Goal: Task Accomplishment & Management: Use online tool/utility

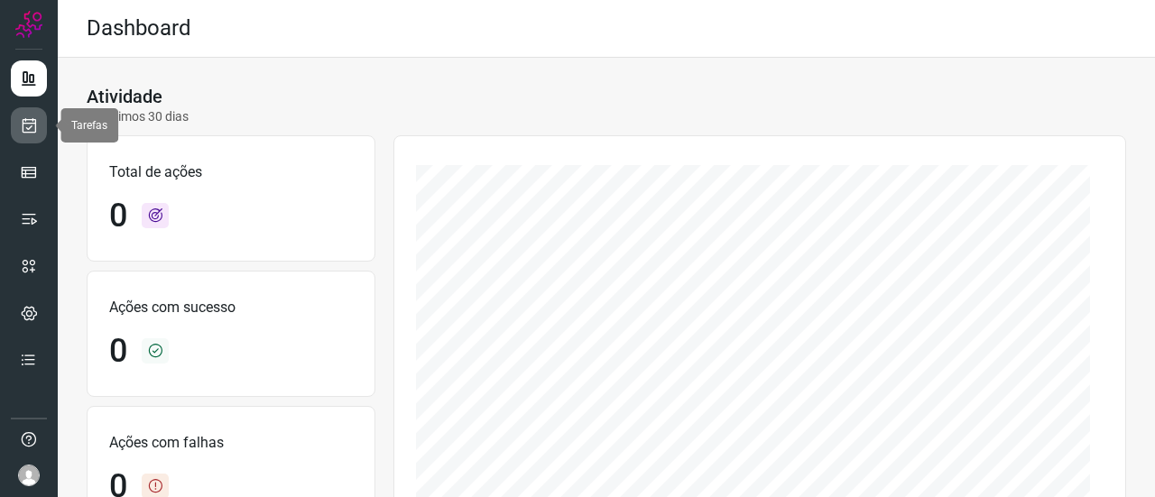
click at [25, 130] on icon at bounding box center [29, 125] width 19 height 18
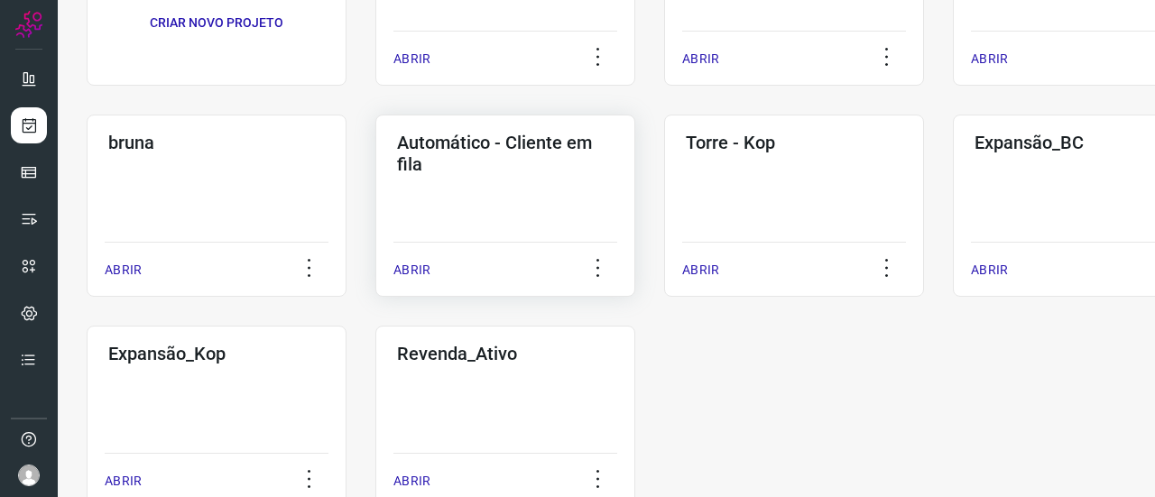
scroll to position [271, 0]
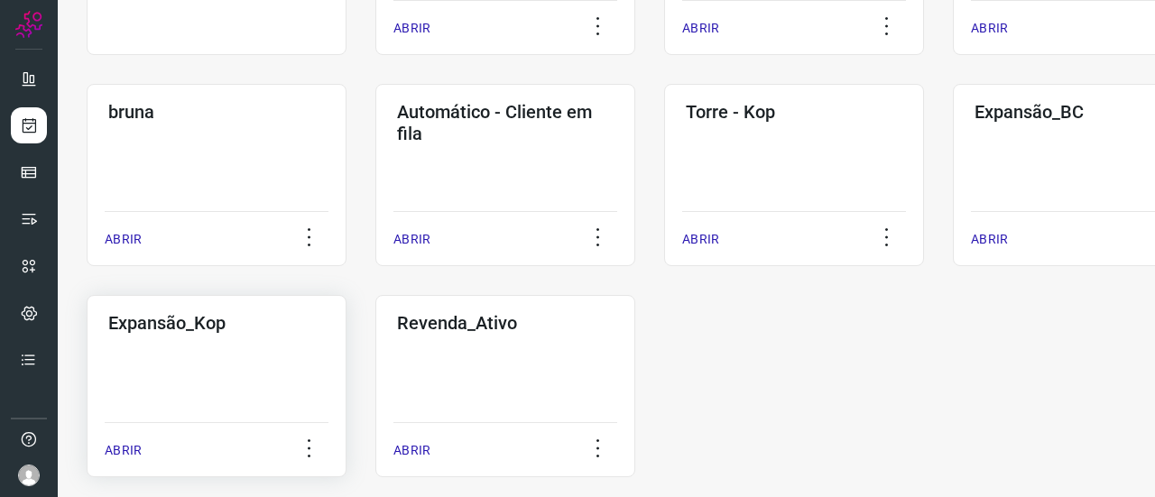
click at [186, 358] on div "Expansão_Kop ABRIR" at bounding box center [217, 386] width 260 height 182
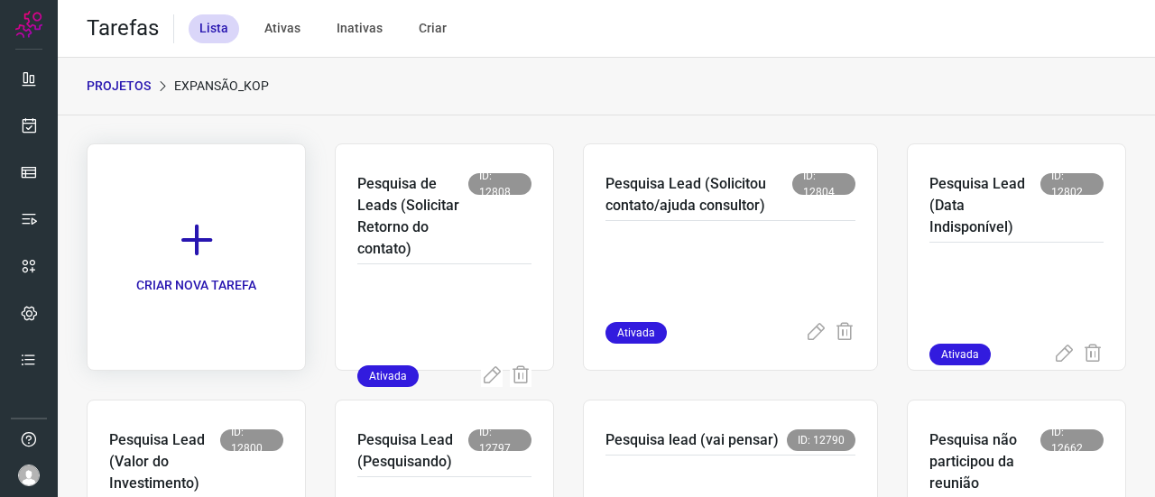
click at [197, 248] on icon at bounding box center [197, 240] width 40 height 40
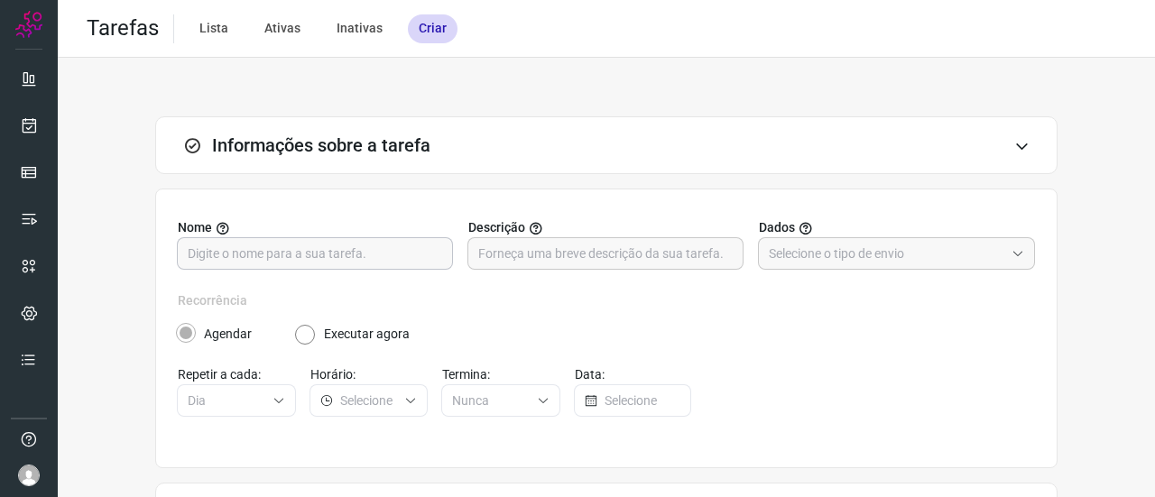
click at [278, 254] on input "text" at bounding box center [315, 253] width 254 height 31
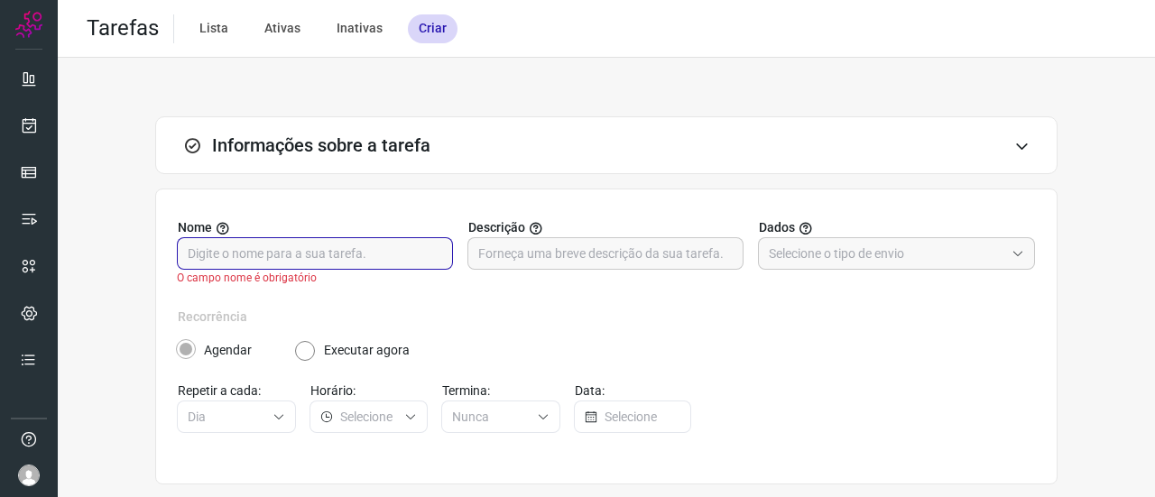
click at [245, 253] on input "text" at bounding box center [315, 253] width 254 height 31
paste input "Finalização (4 horas) T1"
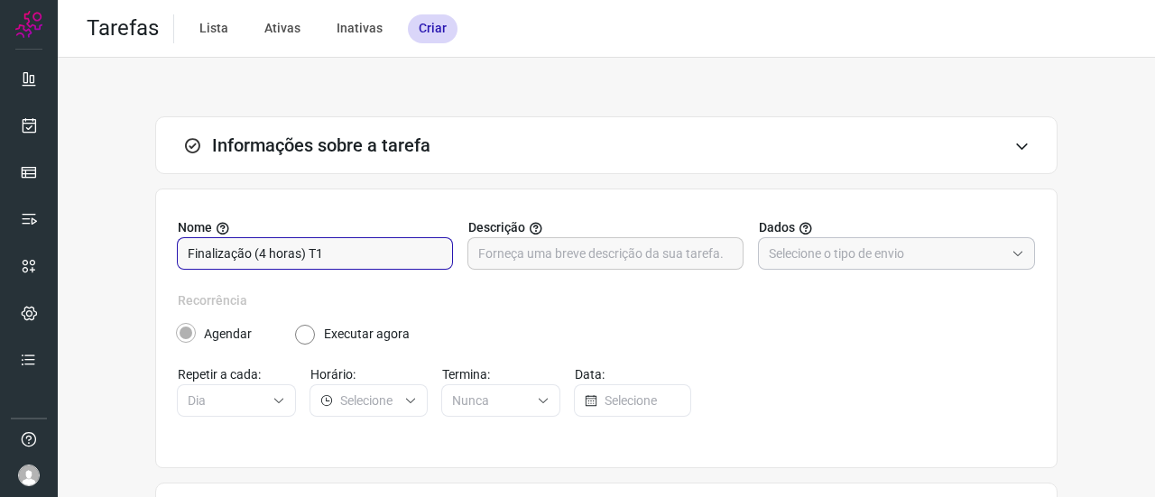
type input "Finalização (4 horas) T1"
click at [784, 254] on input "text" at bounding box center [887, 253] width 236 height 31
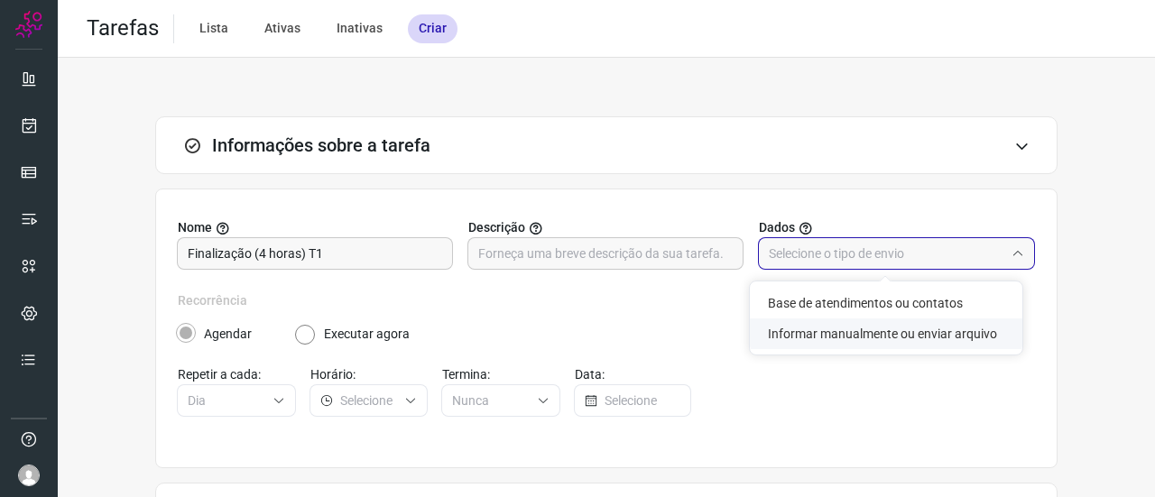
click at [818, 329] on li "Informar manualmente ou enviar arquivo" at bounding box center [886, 334] width 273 height 31
type input "Informar manualmente ou enviar arquivo"
radio input "false"
radio input "true"
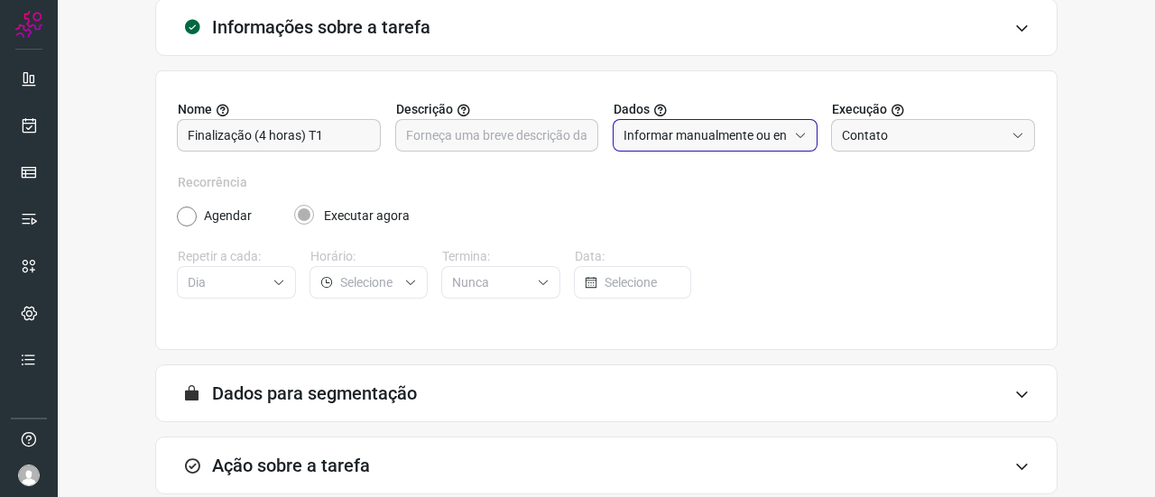
scroll to position [180, 0]
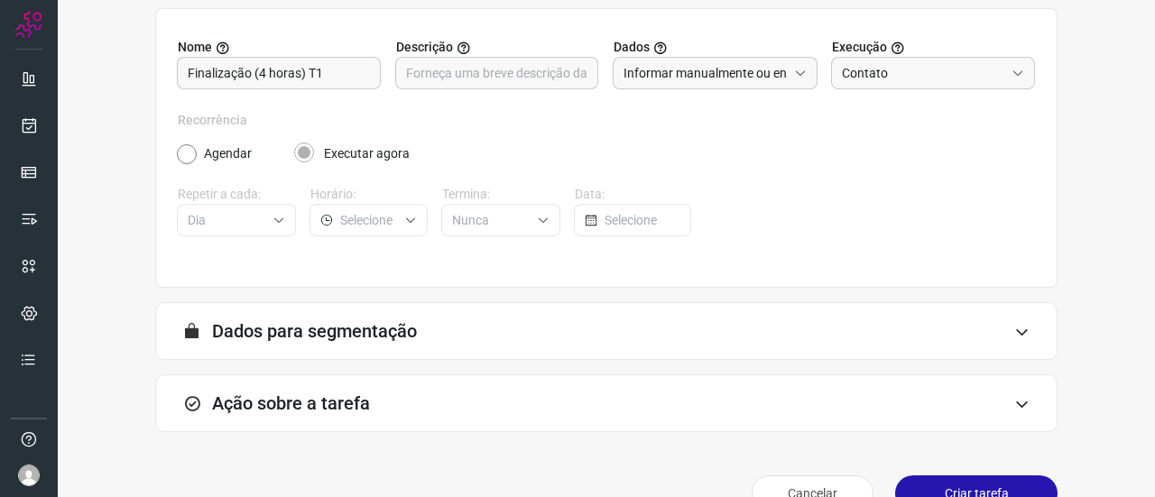
click at [1000, 403] on div "Ação sobre a tarefa" at bounding box center [606, 404] width 902 height 58
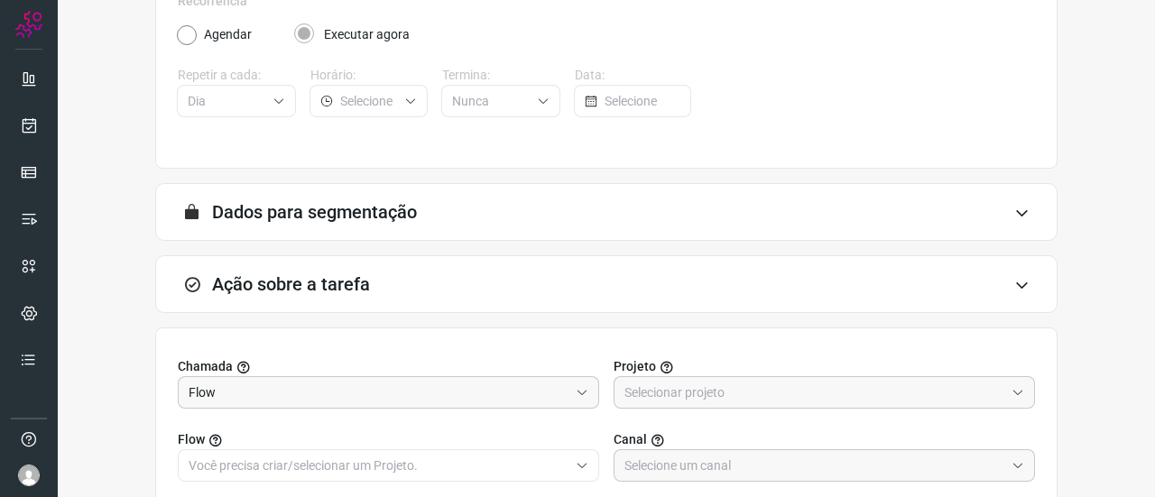
scroll to position [451, 0]
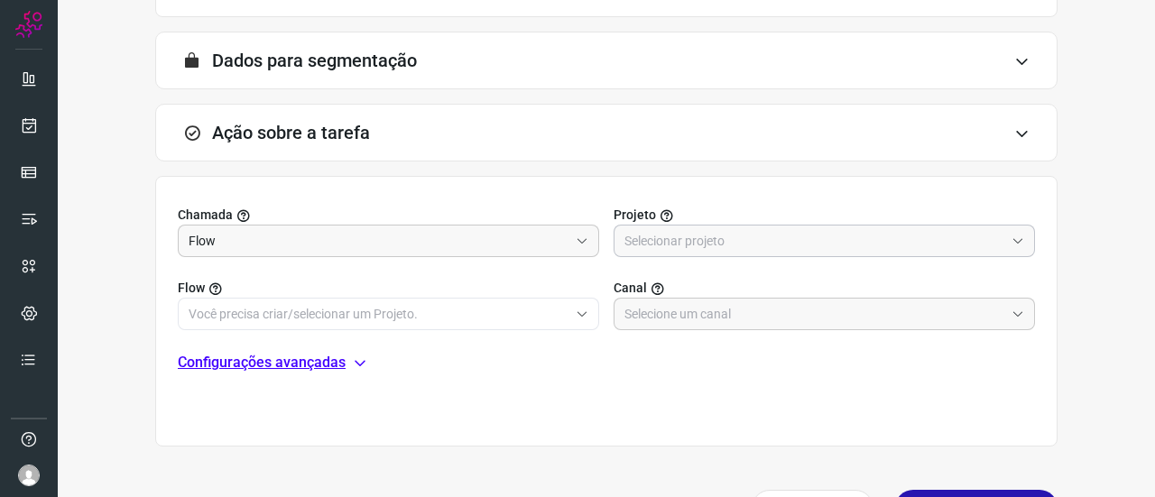
click at [679, 245] on input "text" at bounding box center [815, 241] width 380 height 31
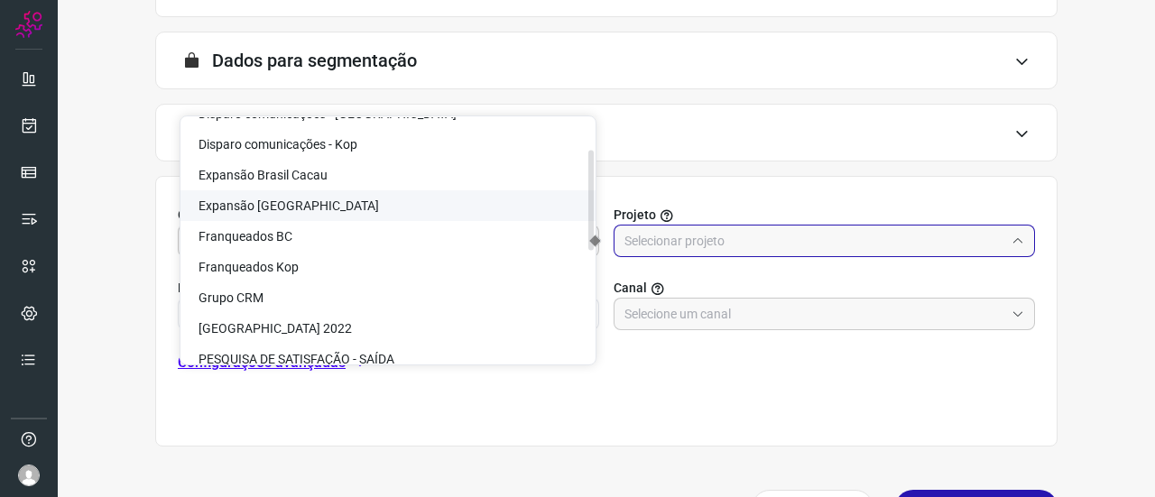
scroll to position [76, 0]
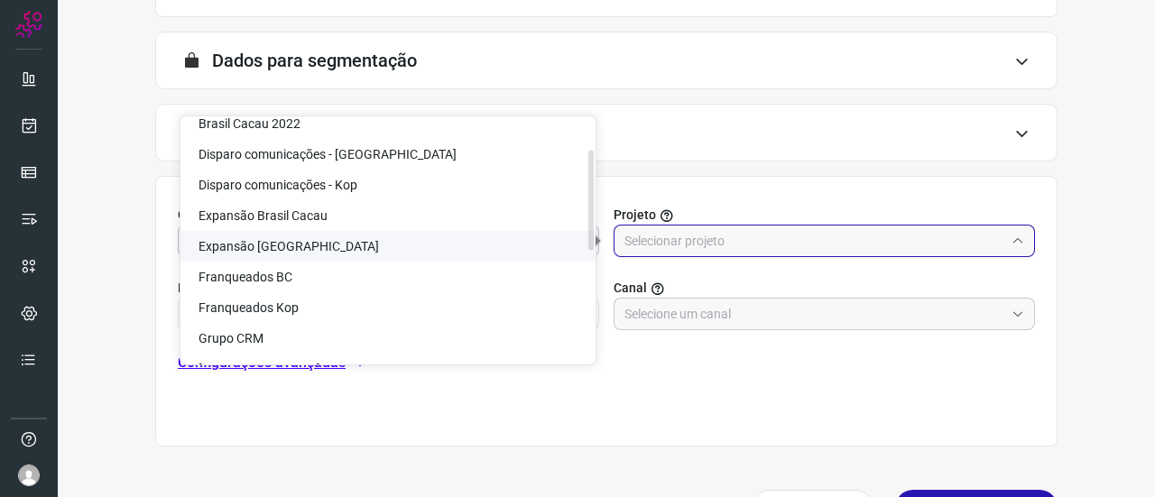
click at [291, 246] on span "Expansão Kopenhagen" at bounding box center [289, 246] width 180 height 14
type input "Expansão Kopenhagen"
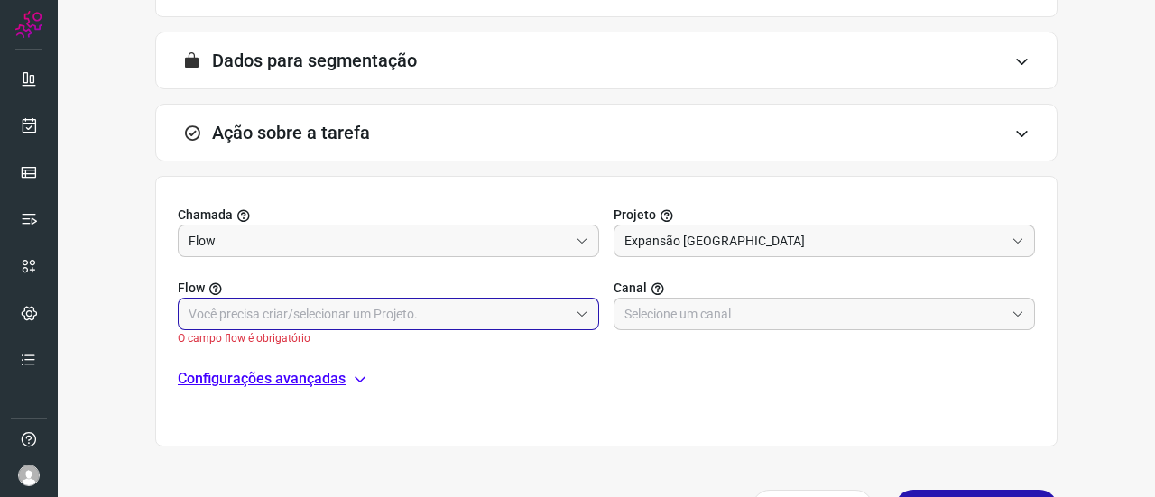
click at [269, 319] on input "text" at bounding box center [379, 314] width 380 height 31
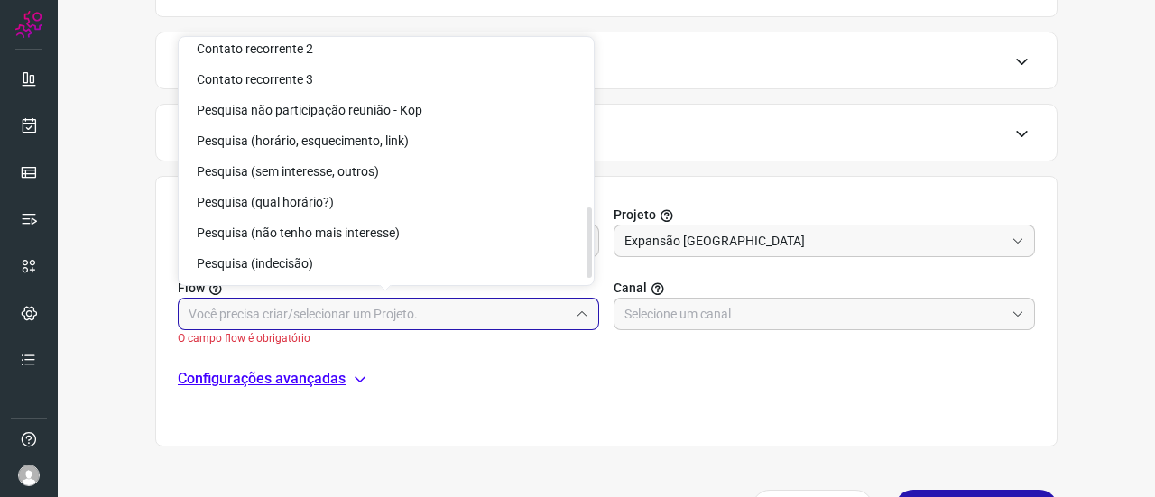
scroll to position [592, 0]
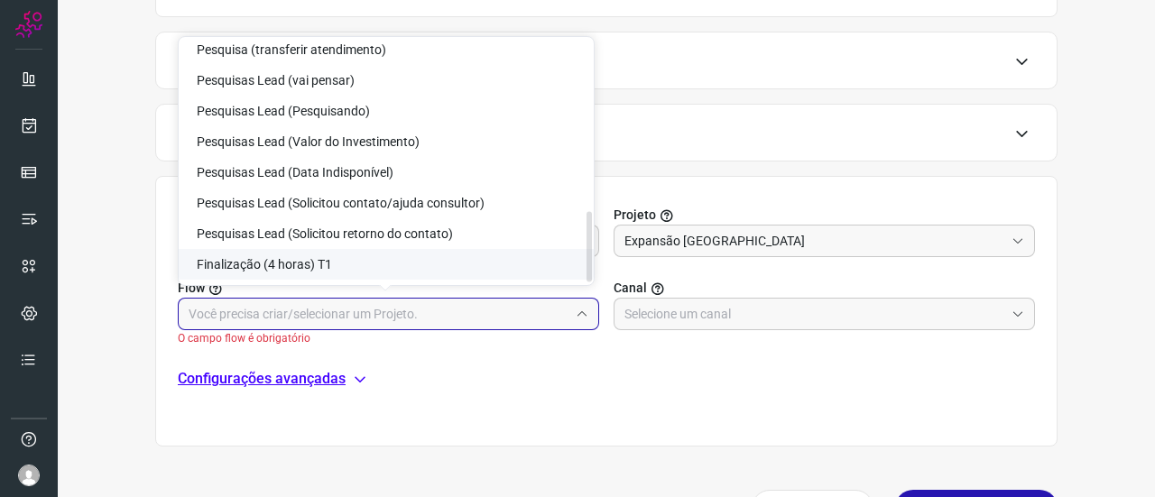
click at [289, 266] on span "Finalização (4 horas) T1" at bounding box center [264, 264] width 135 height 14
type input "Finalização (4 horas) T1"
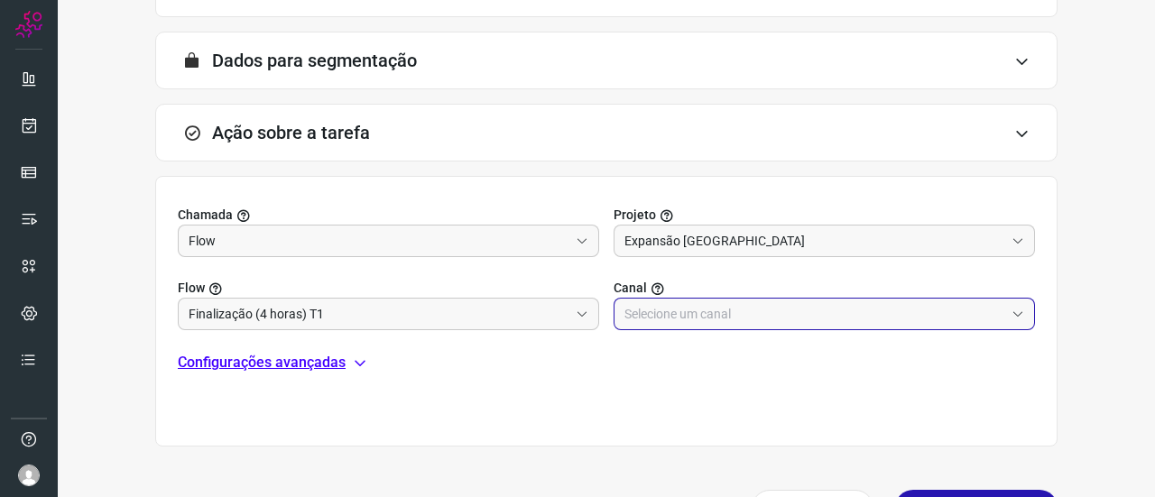
click at [642, 322] on input "text" at bounding box center [815, 314] width 380 height 31
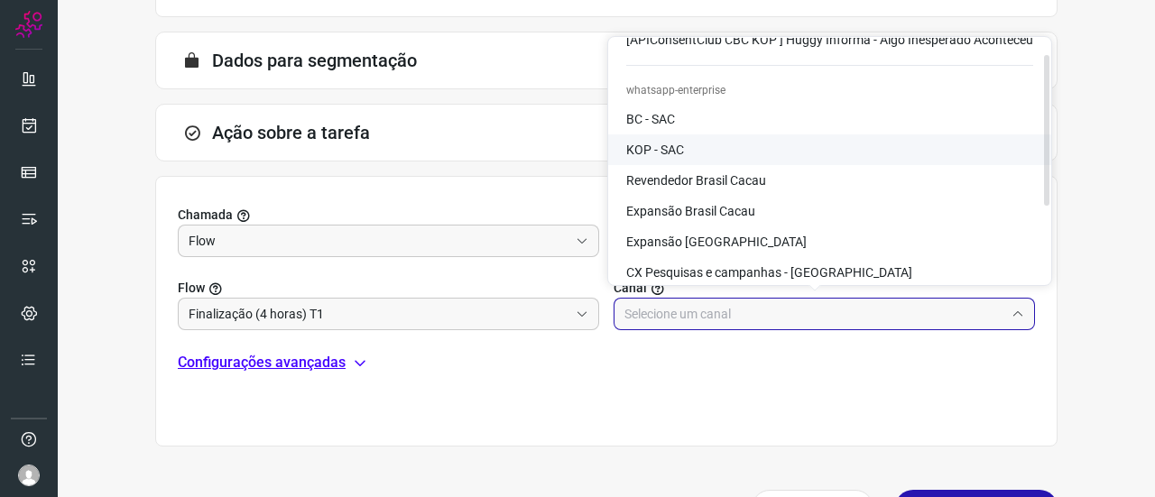
scroll to position [146, 0]
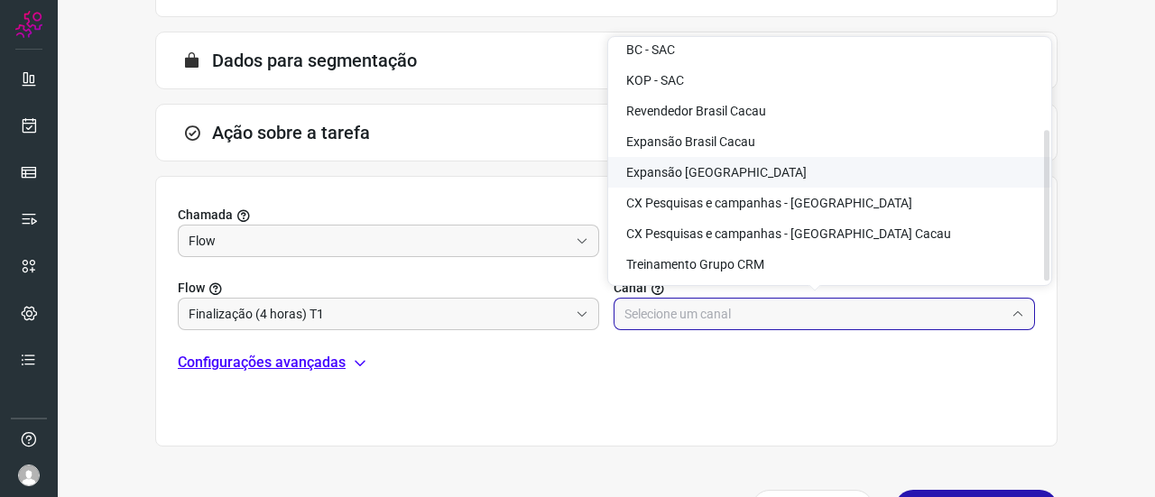
click at [763, 173] on li "Expansão Kopenhagen" at bounding box center [829, 172] width 443 height 31
type input "Expansão Kopenhagen"
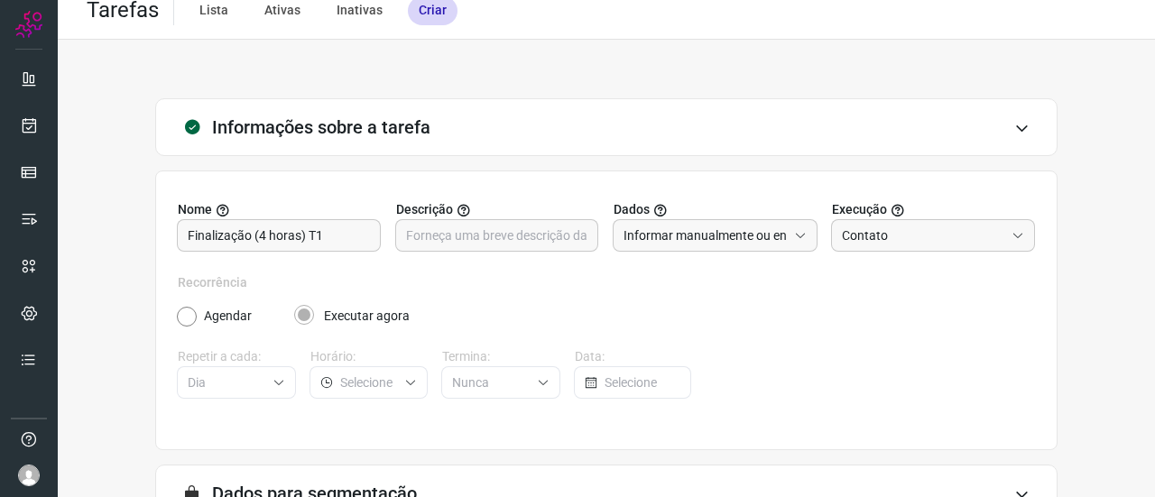
scroll to position [0, 0]
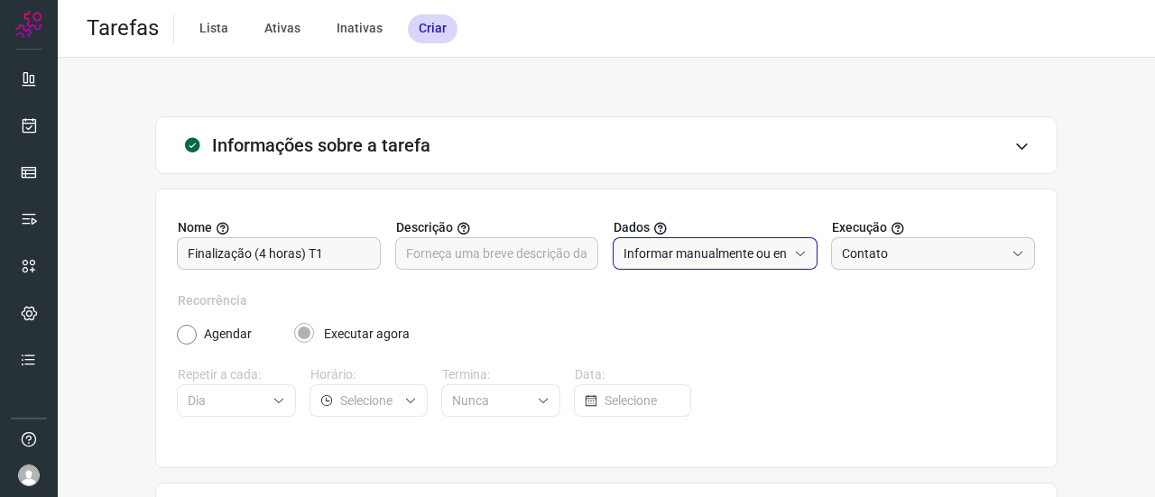
click at [759, 257] on input "Informar manualmente ou enviar arquivo" at bounding box center [705, 253] width 163 height 31
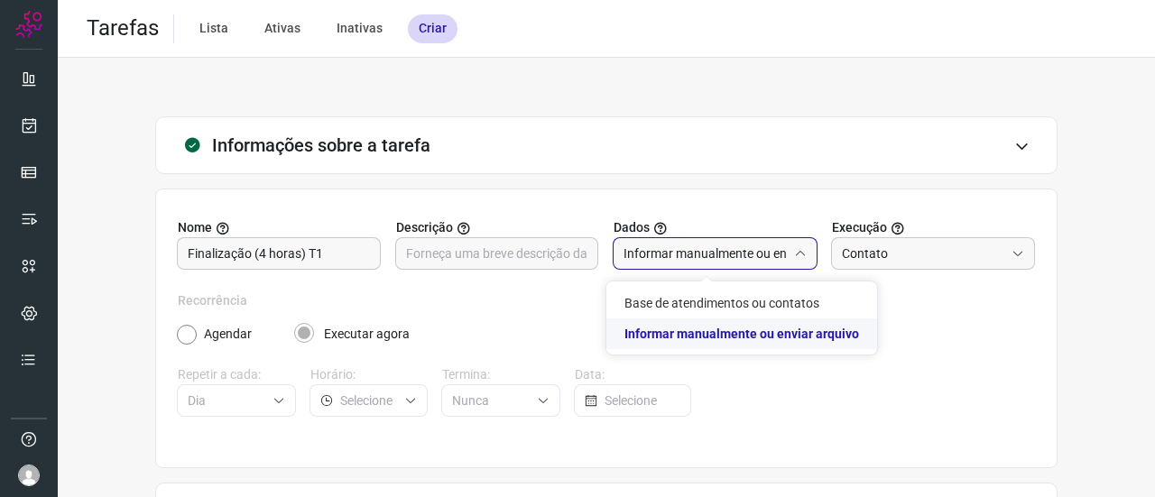
click at [938, 309] on label "Recorrência" at bounding box center [606, 301] width 857 height 19
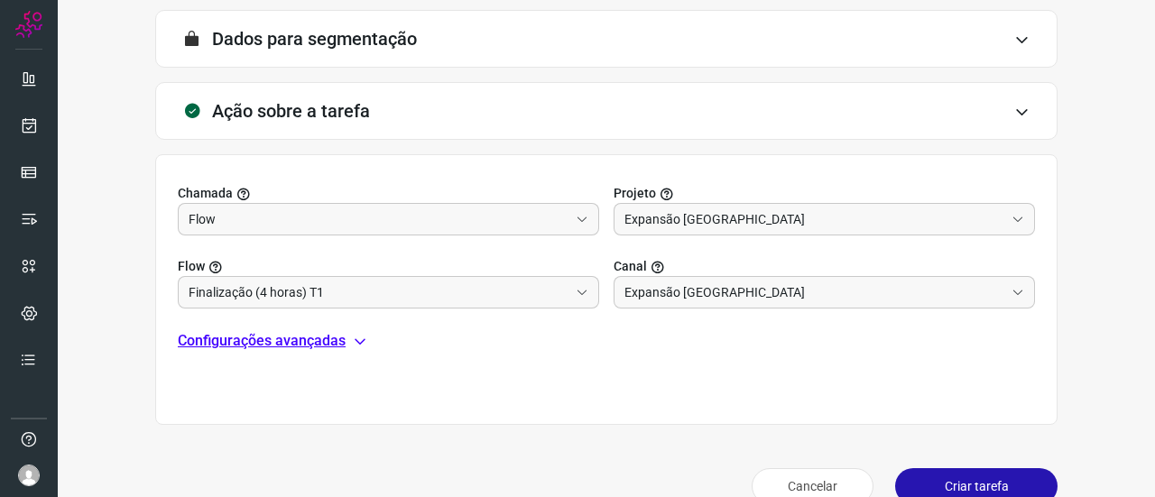
scroll to position [504, 0]
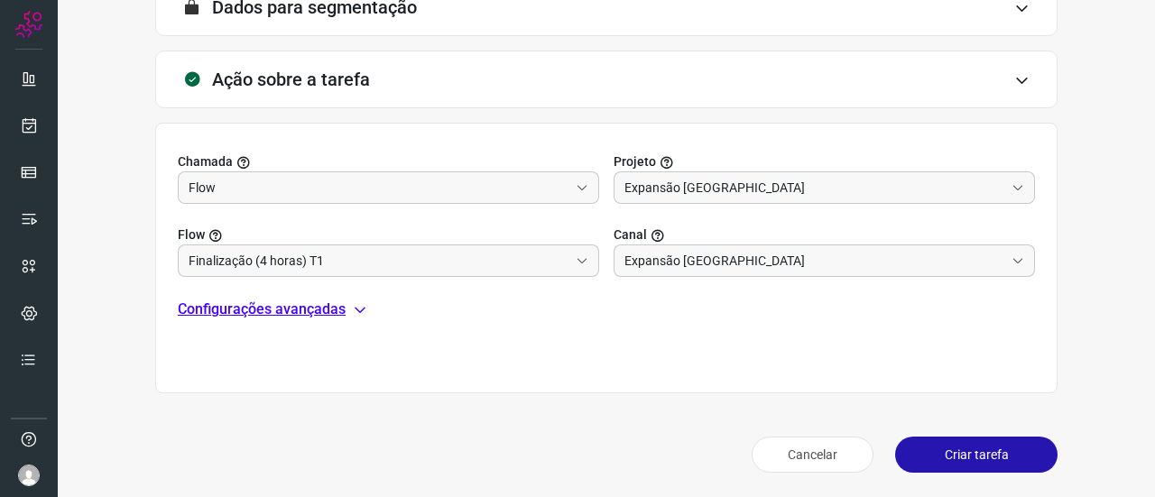
click at [967, 457] on button "Criar tarefa" at bounding box center [976, 455] width 162 height 36
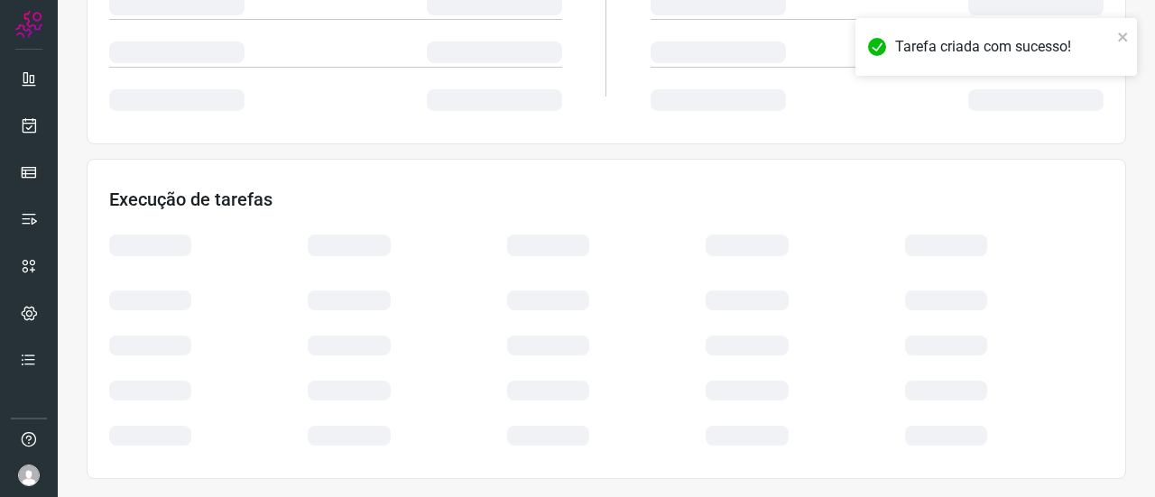
scroll to position [431, 0]
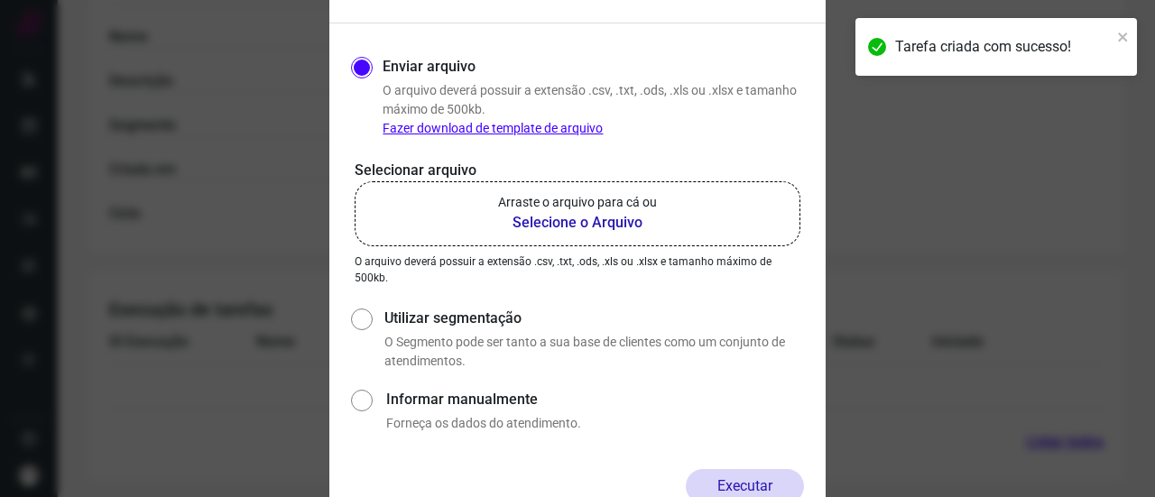
click at [565, 216] on b "Selecione o Arquivo" at bounding box center [577, 223] width 159 height 22
click at [0, 0] on input "Arraste o arquivo para cá ou Selecione o Arquivo" at bounding box center [0, 0] width 0 height 0
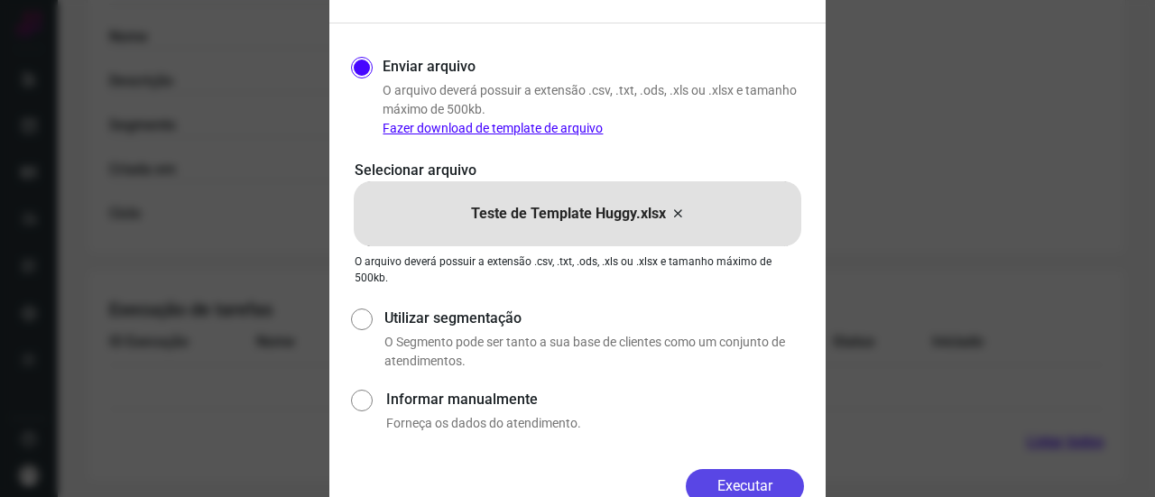
click at [740, 476] on button "Executar" at bounding box center [745, 486] width 118 height 34
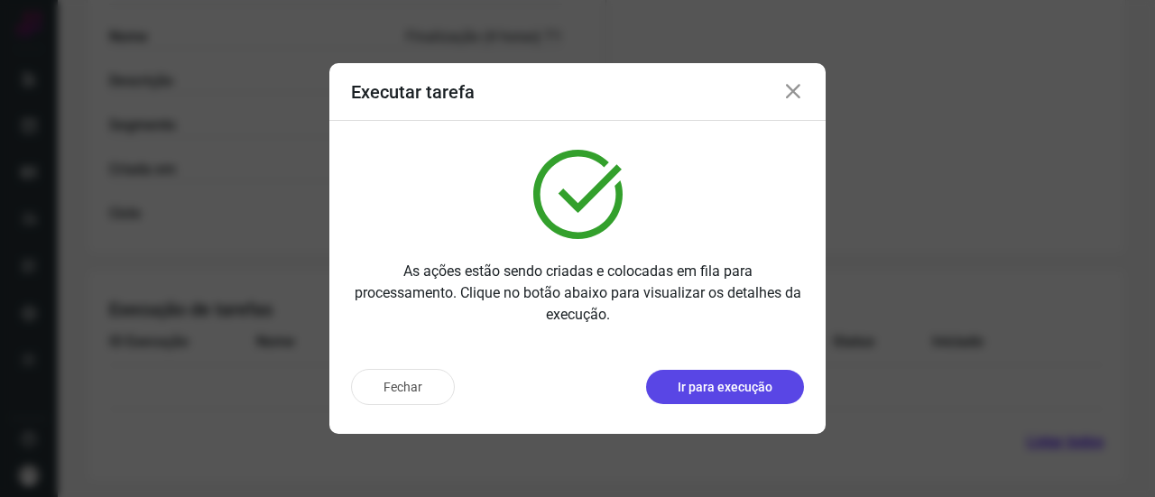
click at [745, 384] on p "Ir para execução" at bounding box center [725, 387] width 95 height 19
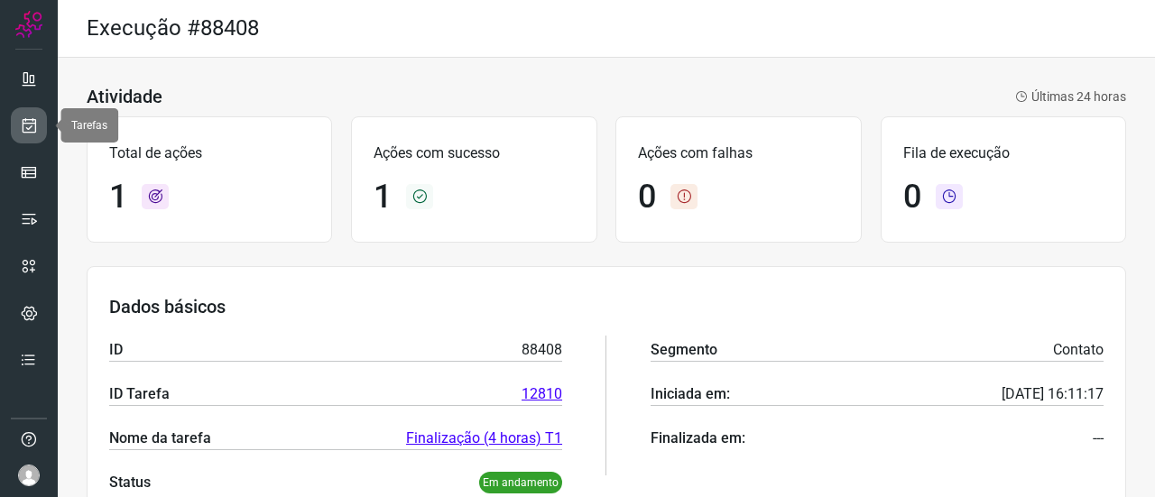
click at [28, 120] on icon at bounding box center [29, 125] width 19 height 18
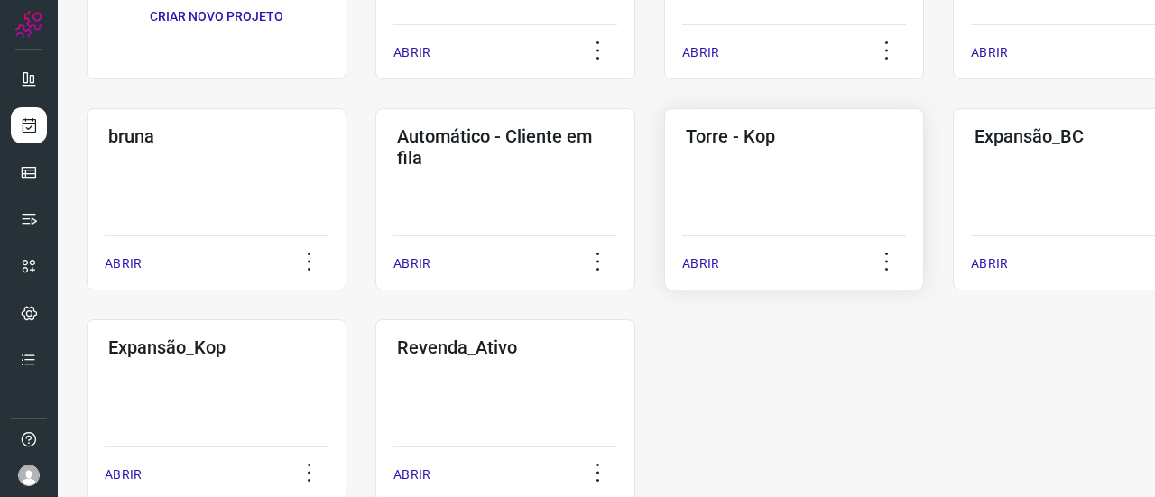
scroll to position [271, 0]
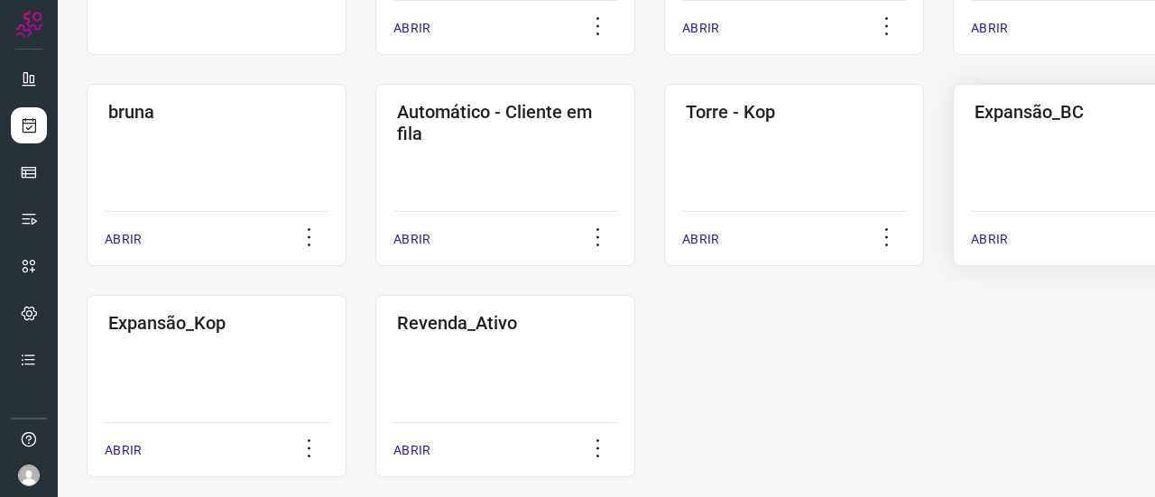
click at [1018, 148] on div "Expansão_BC ABRIR" at bounding box center [1083, 175] width 260 height 182
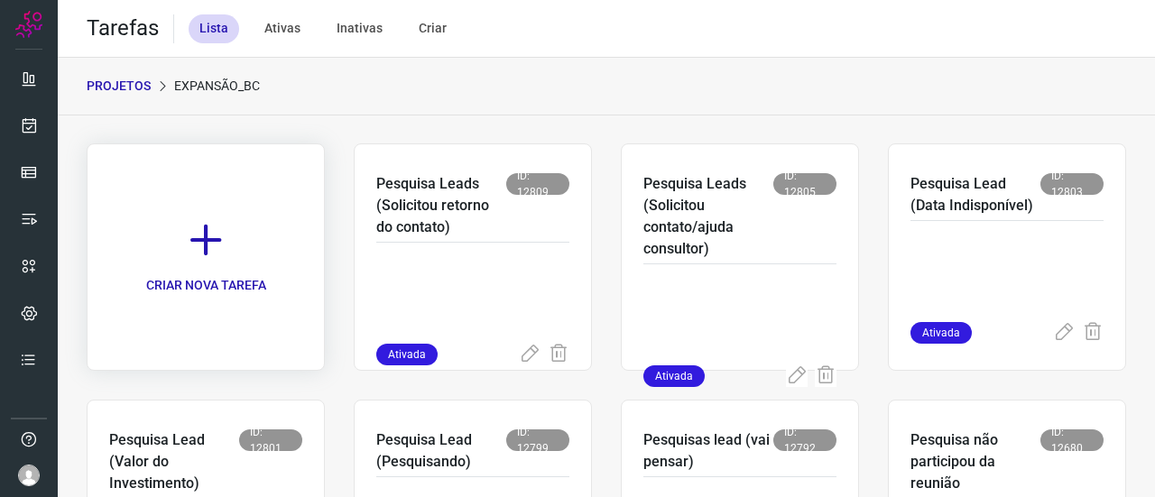
click at [200, 270] on link "CRIAR NOVA TAREFA" at bounding box center [206, 256] width 238 height 227
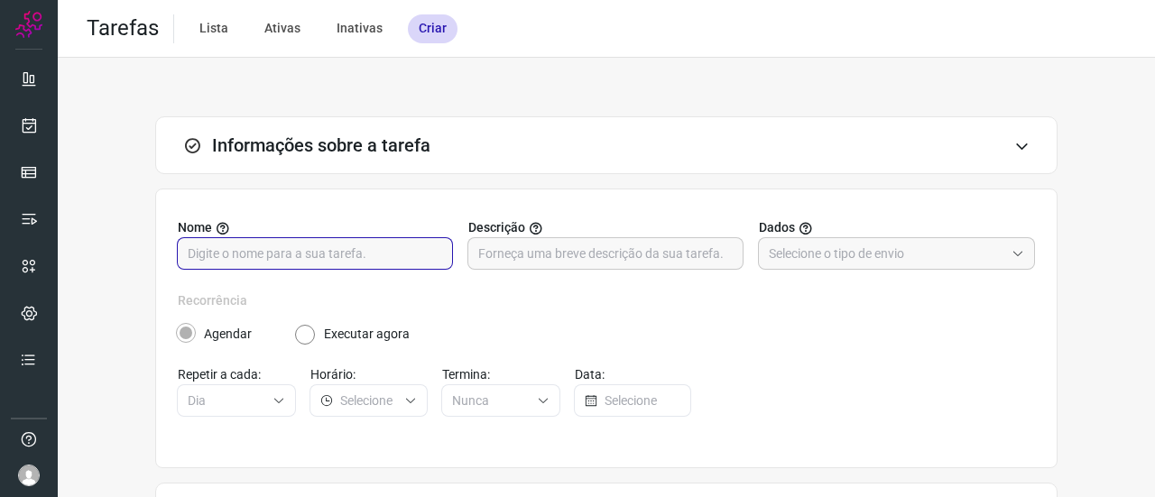
click at [280, 263] on input "text" at bounding box center [315, 253] width 254 height 31
paste input "inalização (4 horas) T1"
type input "inalização (4 horas) T1"
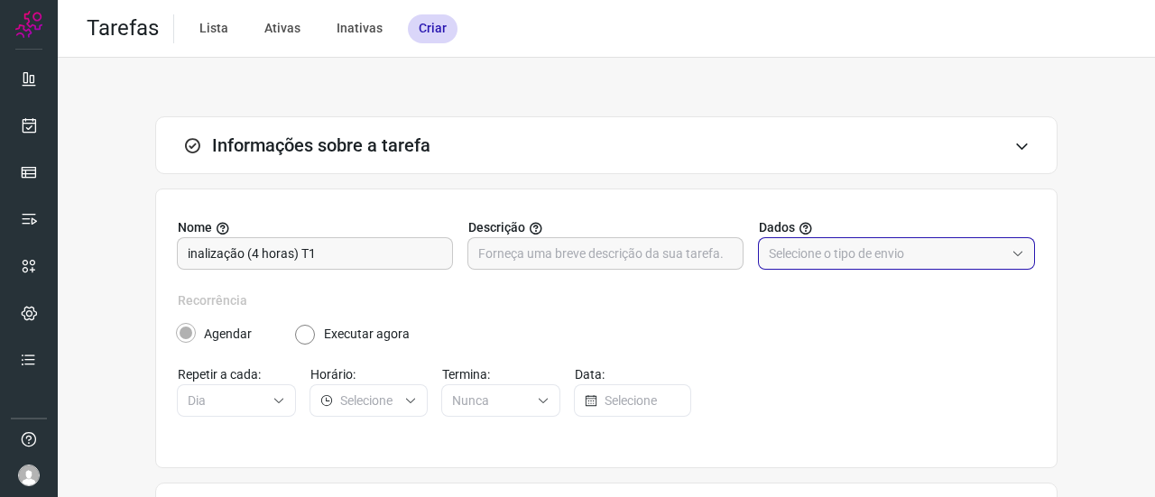
click at [809, 258] on input "text" at bounding box center [887, 253] width 236 height 31
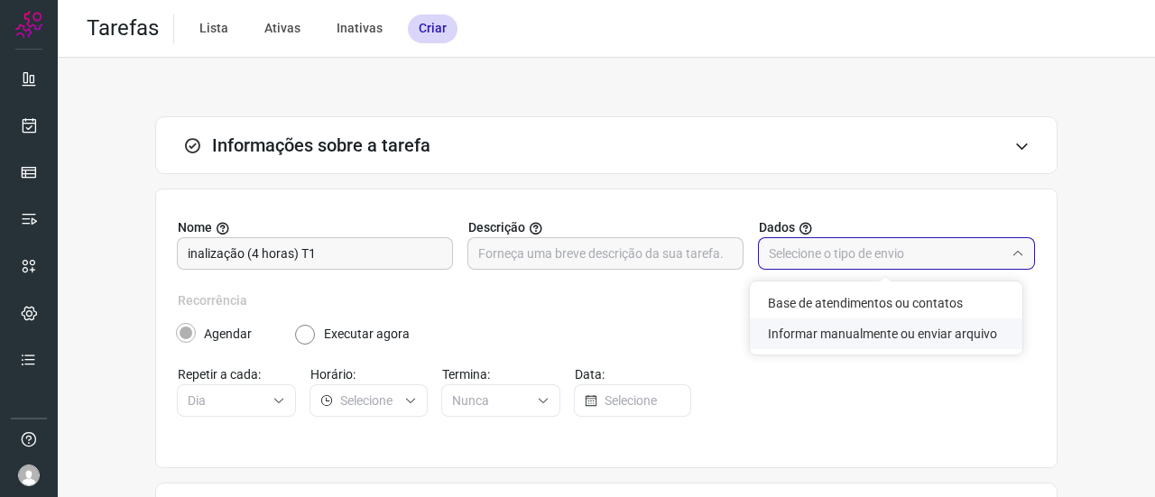
click at [792, 337] on li "Informar manualmente ou enviar arquivo" at bounding box center [886, 334] width 273 height 31
type input "Informar manualmente ou enviar arquivo"
radio input "false"
radio input "true"
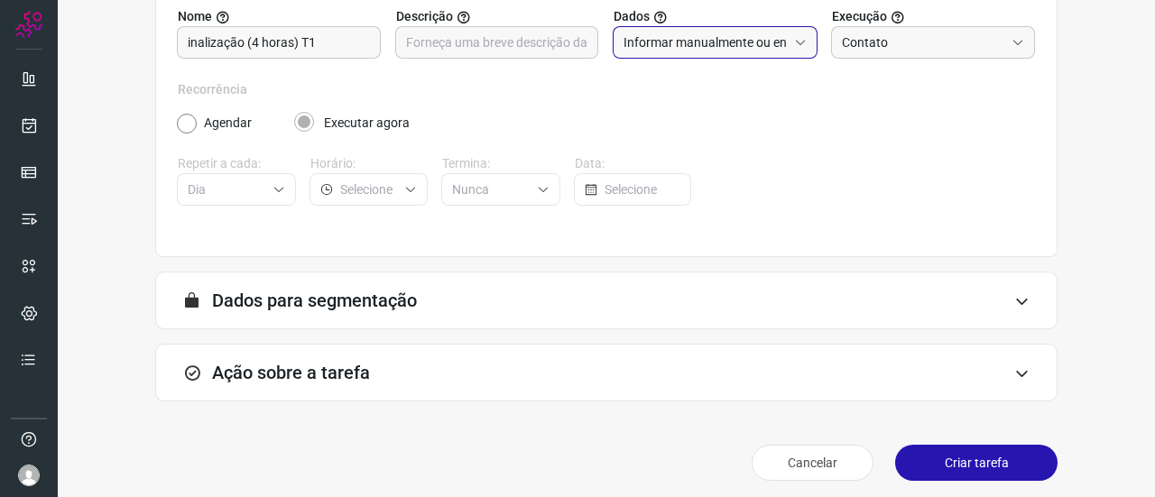
scroll to position [219, 0]
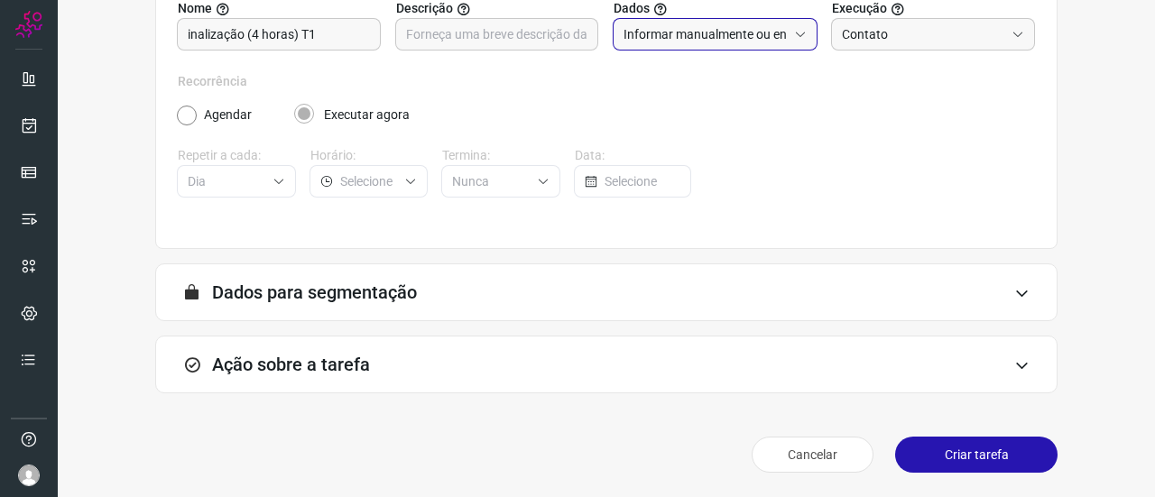
click at [301, 348] on div "Ação sobre a tarefa" at bounding box center [606, 365] width 902 height 58
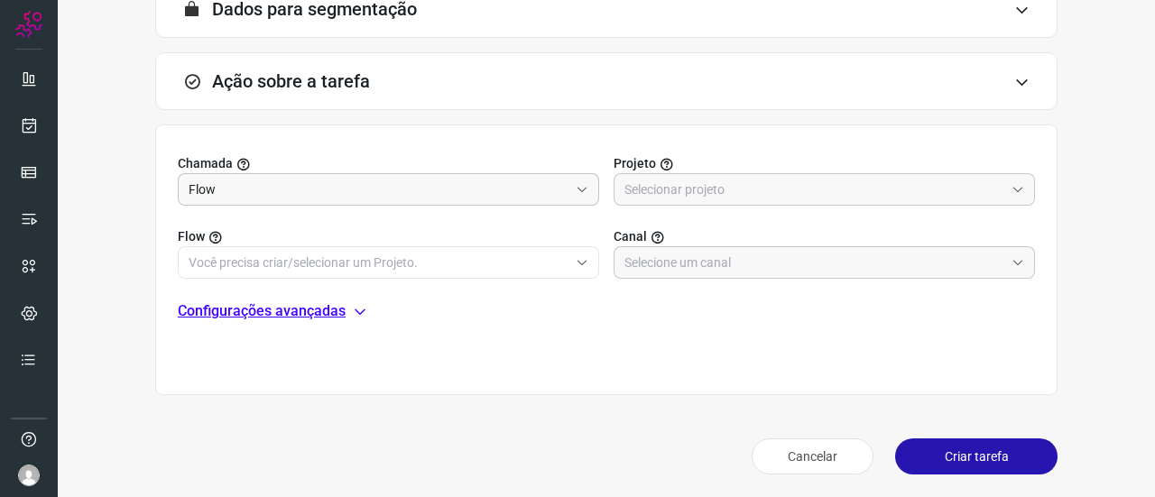
scroll to position [504, 0]
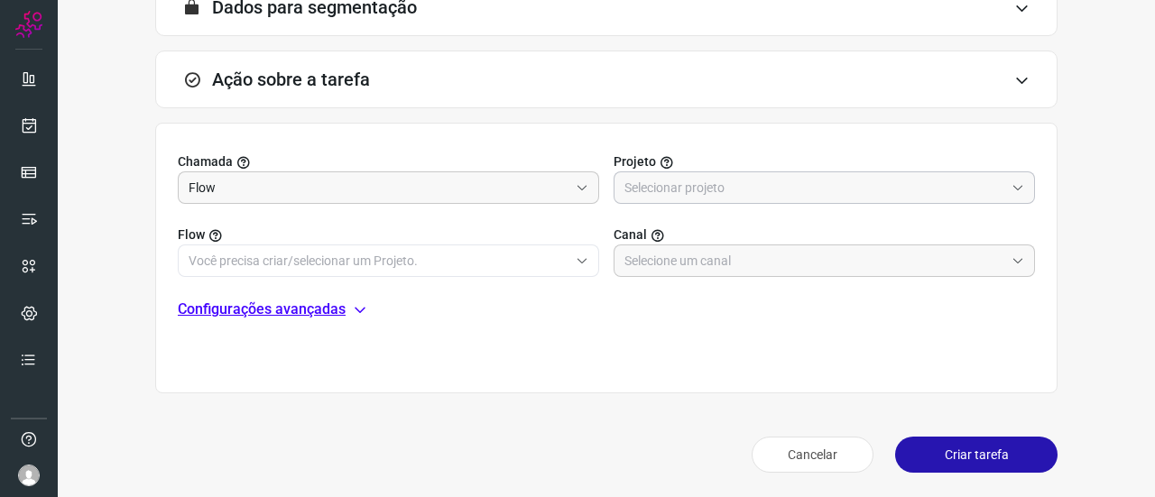
click at [756, 183] on input "text" at bounding box center [815, 187] width 380 height 31
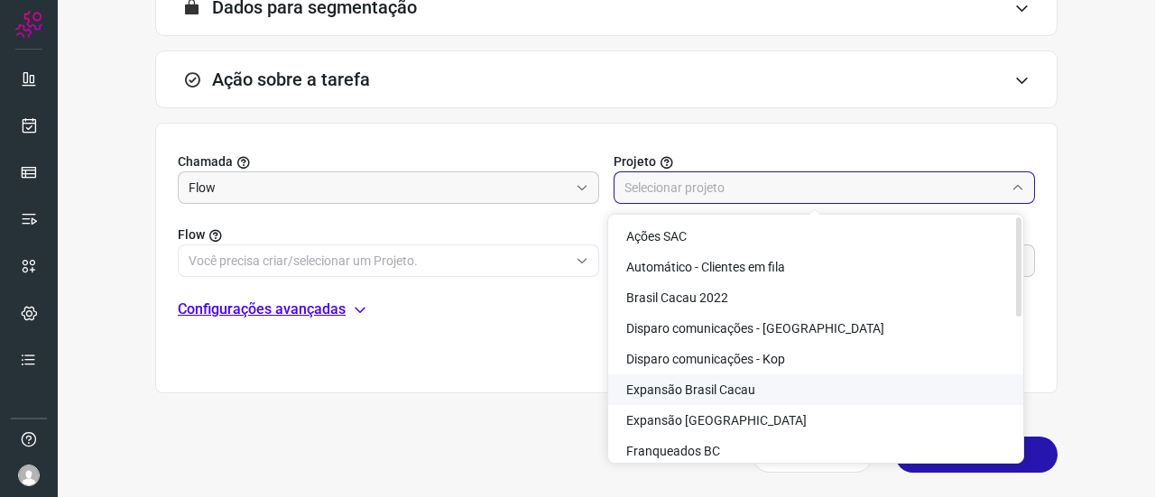
click at [729, 384] on span "Expansão Brasil Cacau" at bounding box center [690, 390] width 129 height 14
type input "Expansão Brasil Cacau"
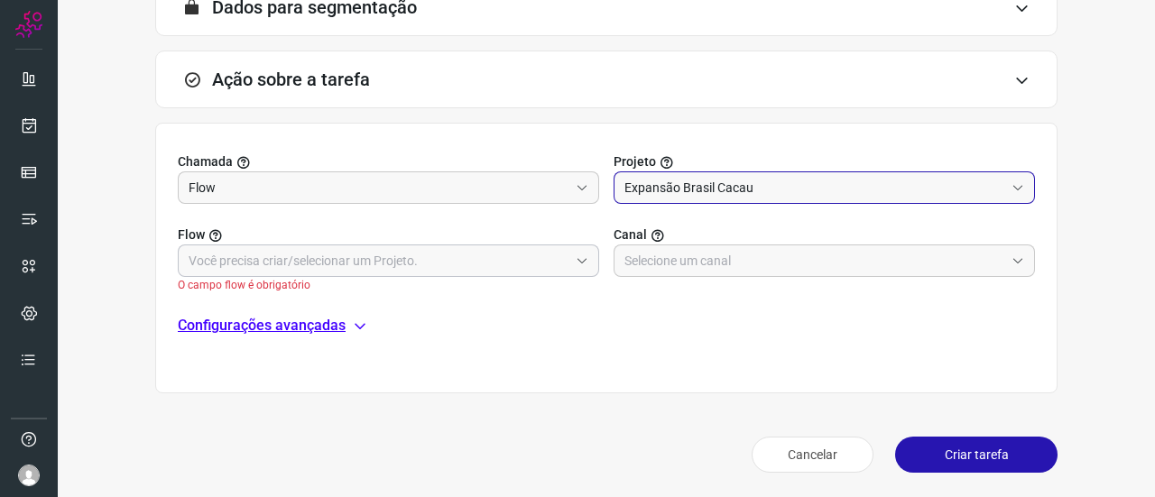
click at [245, 250] on input "text" at bounding box center [379, 260] width 380 height 31
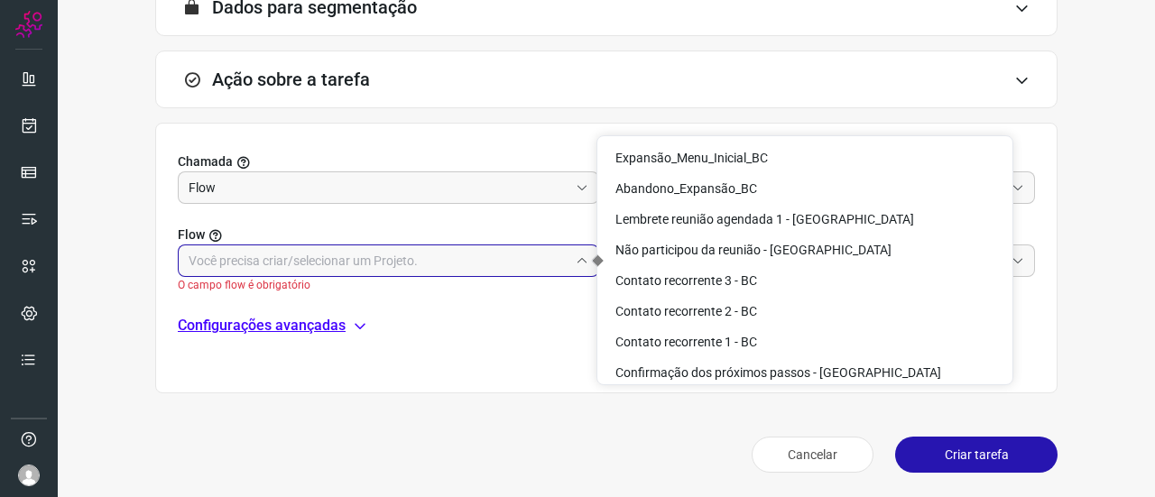
click at [286, 264] on input "text" at bounding box center [379, 260] width 380 height 31
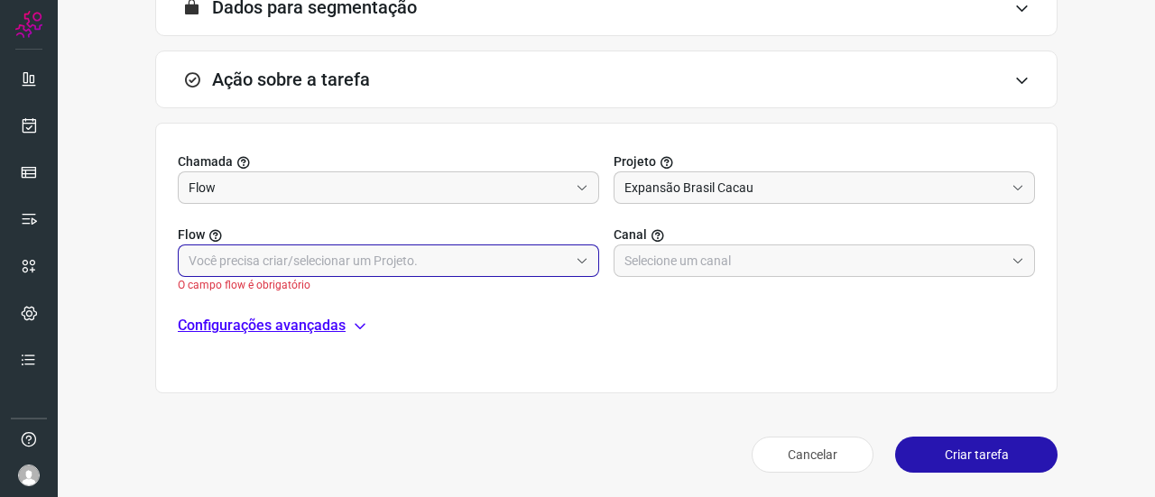
click at [284, 257] on input "text" at bounding box center [379, 260] width 380 height 31
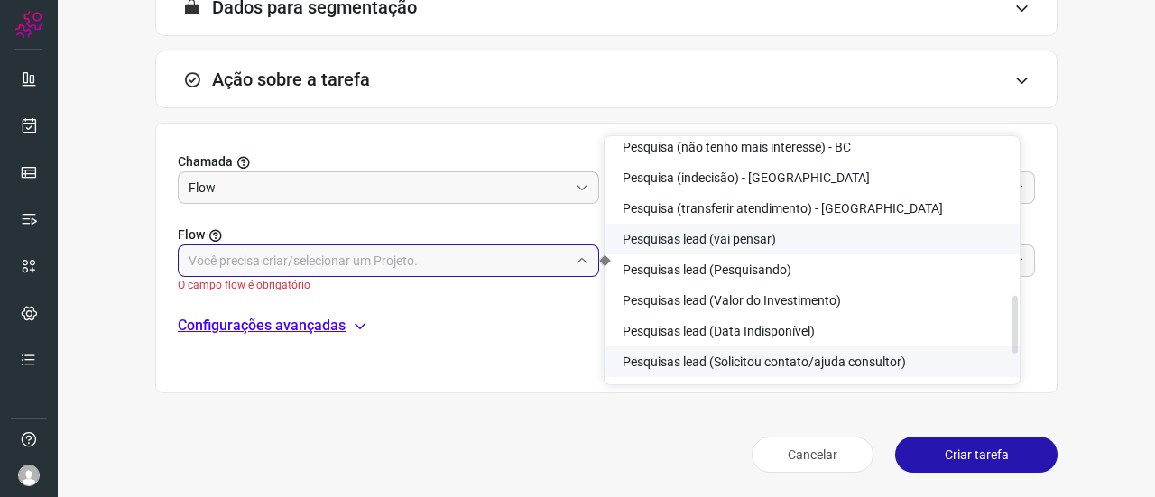
scroll to position [776, 0]
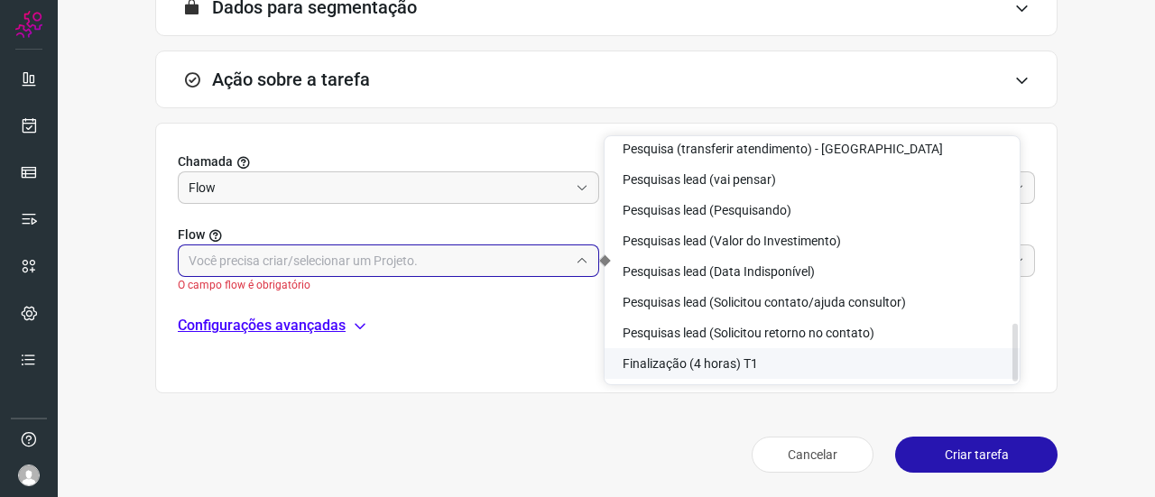
drag, startPoint x: 689, startPoint y: 364, endPoint x: 716, endPoint y: 372, distance: 28.3
click at [689, 364] on span "Finalização (4 horas) T1" at bounding box center [690, 363] width 135 height 14
type input "Finalização (4 horas) T1"
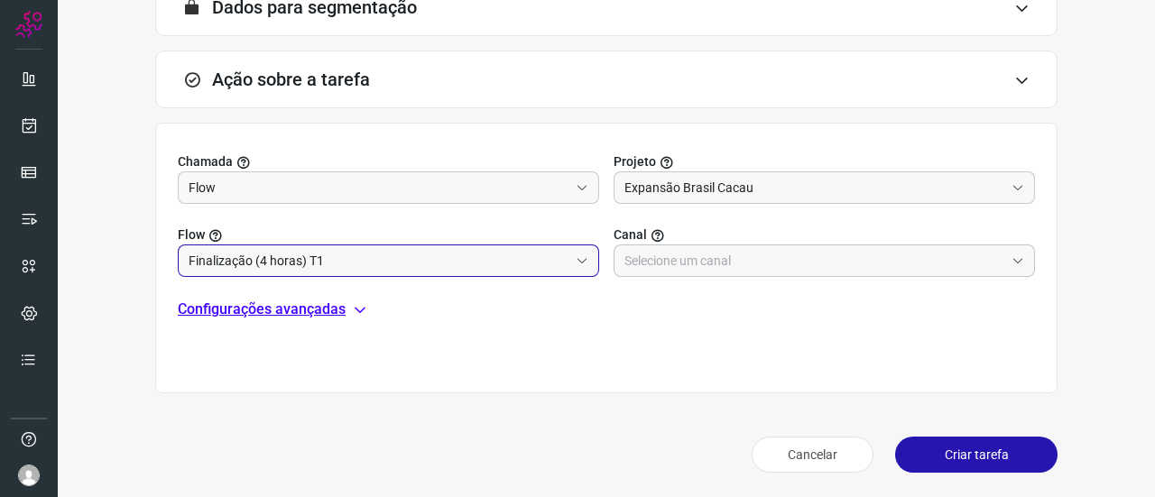
click at [691, 257] on input "text" at bounding box center [815, 260] width 380 height 31
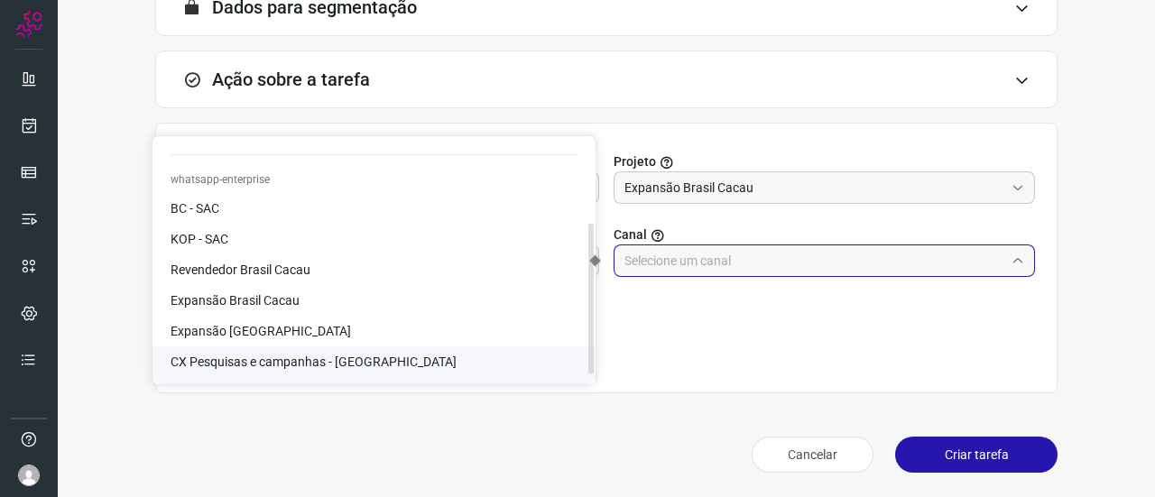
scroll to position [146, 0]
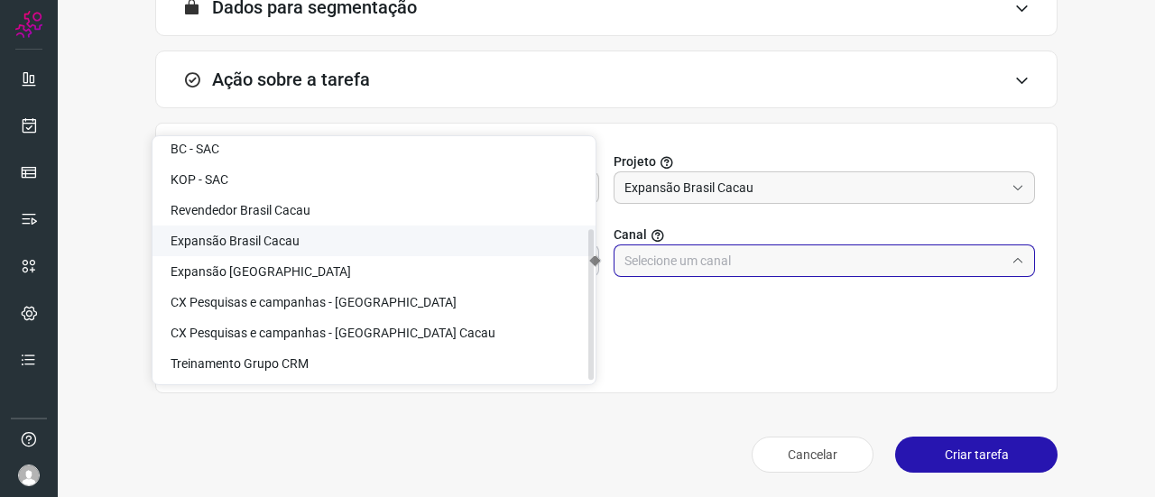
drag, startPoint x: 277, startPoint y: 240, endPoint x: 336, endPoint y: 262, distance: 62.5
click at [278, 240] on span "Expansão Brasil Cacau" at bounding box center [235, 241] width 129 height 14
type input "Expansão Brasil Cacau"
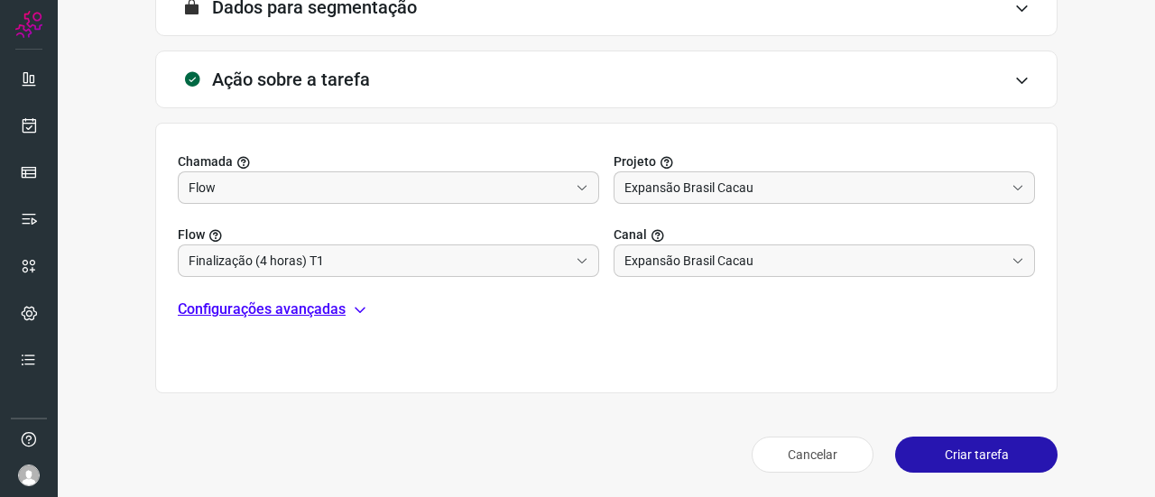
click at [919, 448] on button "Criar tarefa" at bounding box center [976, 455] width 162 height 36
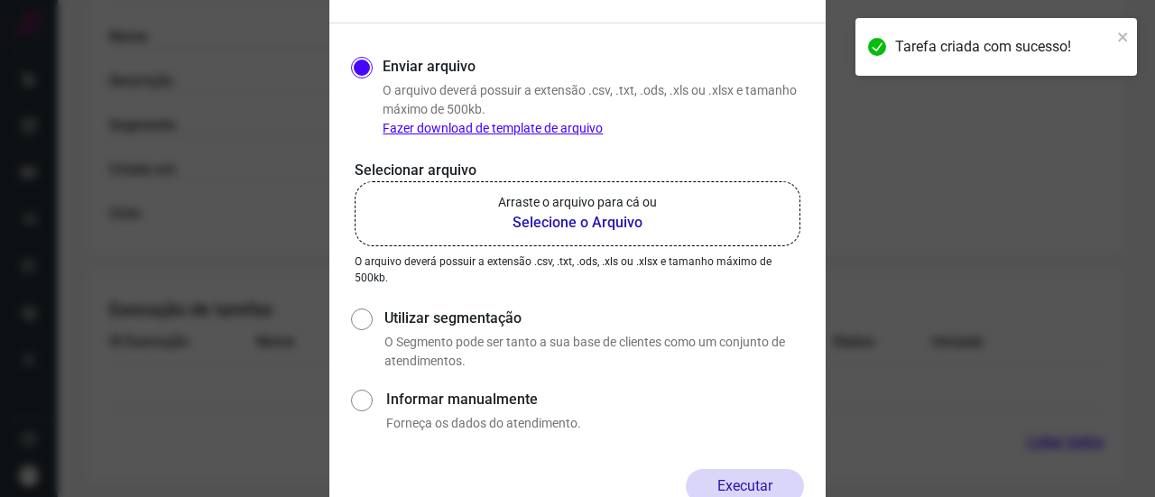
click at [617, 221] on b "Selecione o Arquivo" at bounding box center [577, 223] width 159 height 22
click at [0, 0] on input "Arraste o arquivo para cá ou Selecione o Arquivo" at bounding box center [0, 0] width 0 height 0
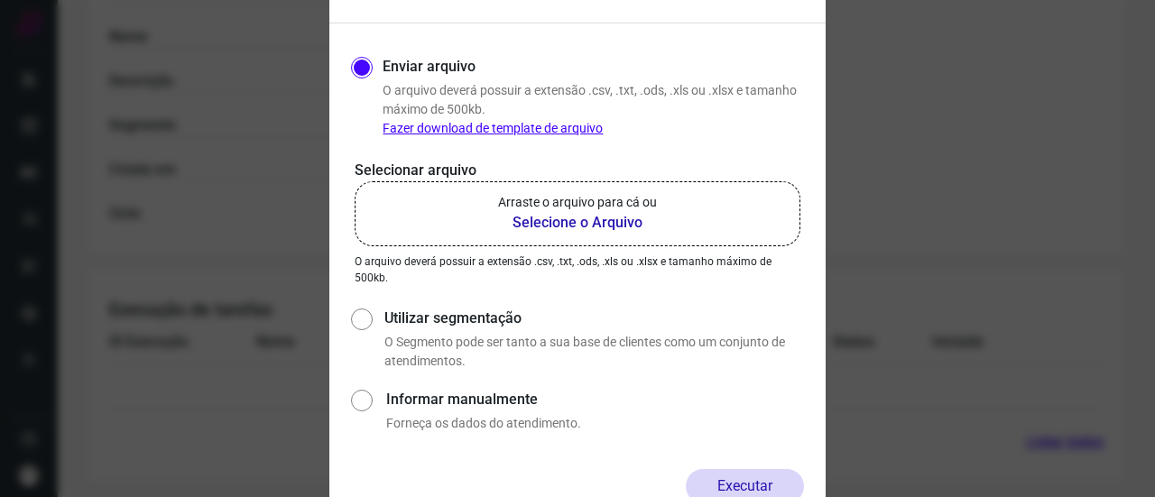
click at [573, 219] on b "Selecione o Arquivo" at bounding box center [577, 223] width 159 height 22
click at [0, 0] on input "Arraste o arquivo para cá ou Selecione o Arquivo" at bounding box center [0, 0] width 0 height 0
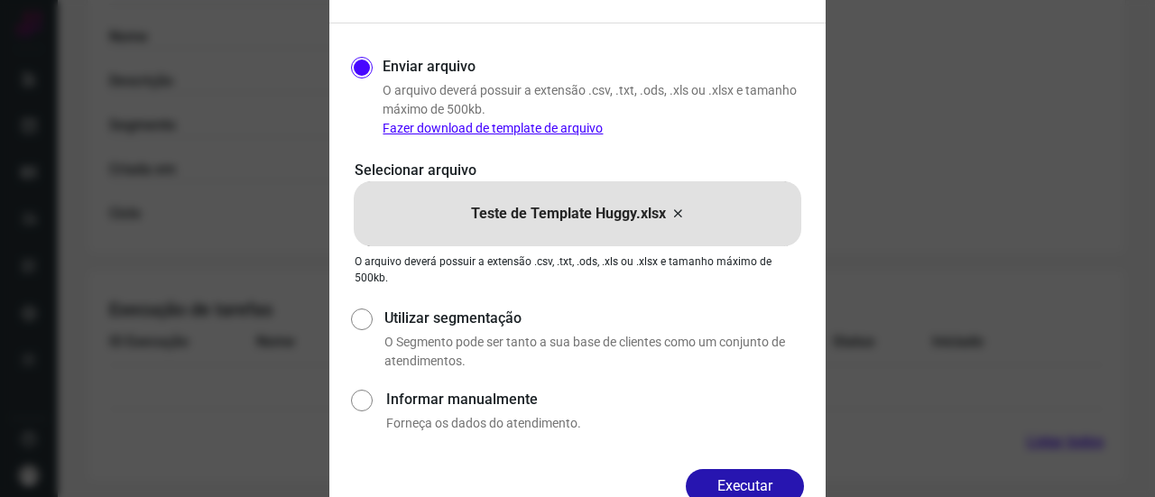
click at [738, 483] on button "Executar" at bounding box center [745, 486] width 118 height 34
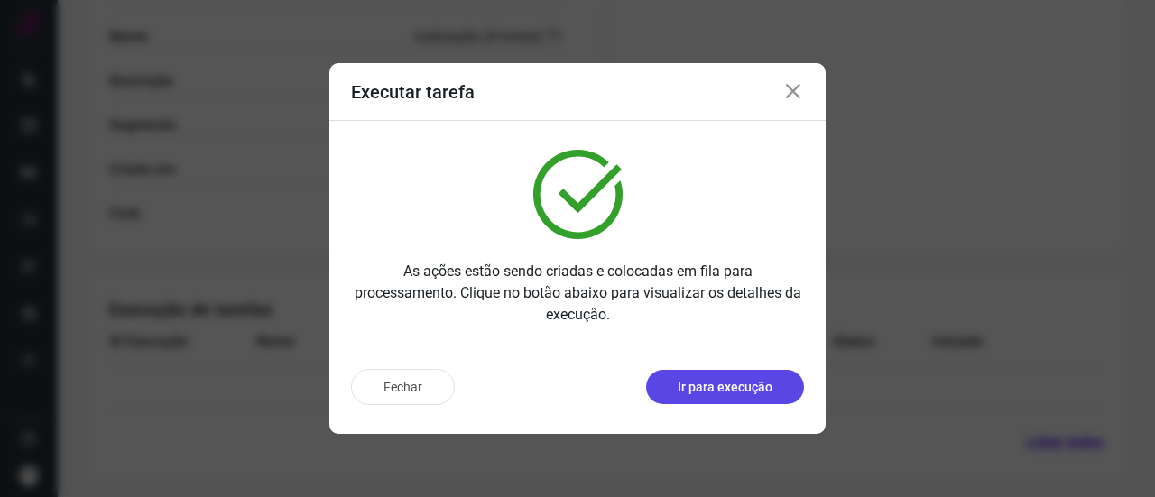
click at [712, 389] on p "Ir para execução" at bounding box center [725, 387] width 95 height 19
